Goal: Find specific page/section: Find specific page/section

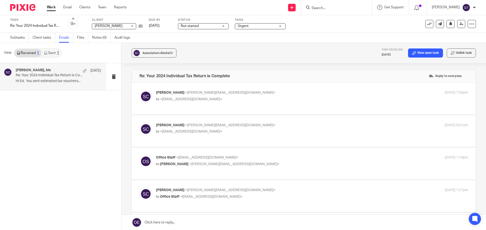
scroll to position [146, 0]
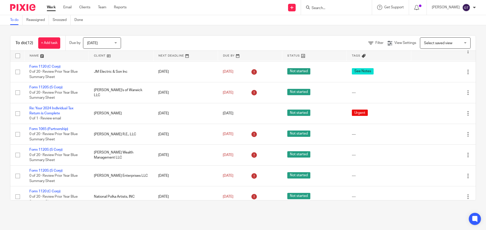
scroll to position [101, 0]
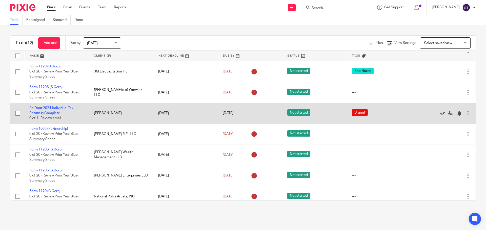
click at [51, 111] on td "Re: Your 2024 Individual Tax Return is Complete 0 of 1 · Review email" at bounding box center [56, 113] width 65 height 21
click at [53, 108] on link "Re: Your 2024 Individual Tax Return is Complete" at bounding box center [51, 111] width 44 height 9
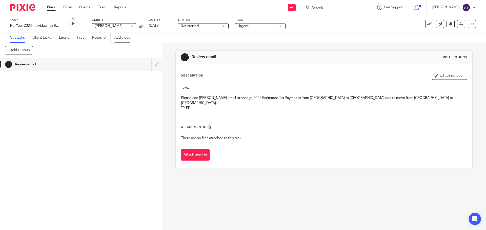
click at [117, 37] on link "Audit logs" at bounding box center [123, 38] width 19 height 10
